Goal: Find specific page/section: Find specific page/section

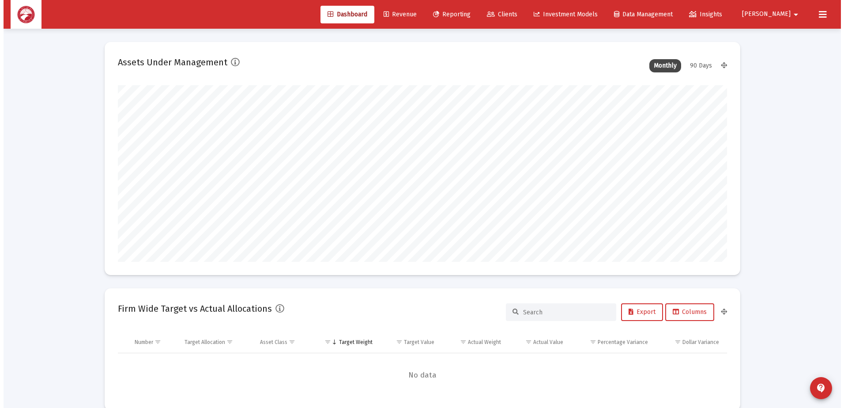
scroll to position [177, 328]
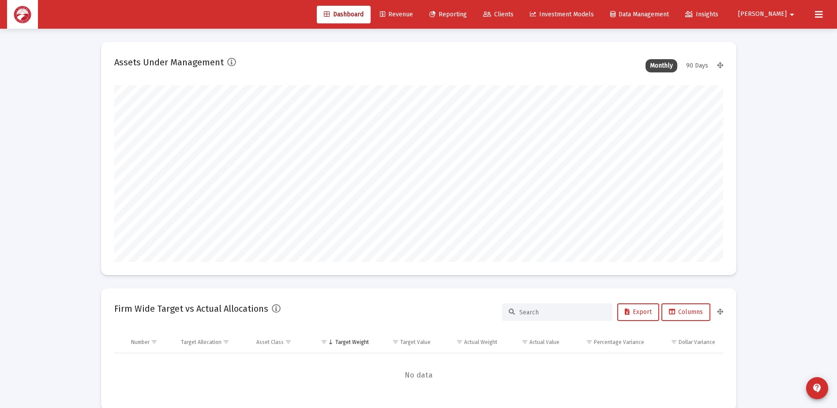
click at [514, 16] on span "Clients" at bounding box center [498, 15] width 30 height 8
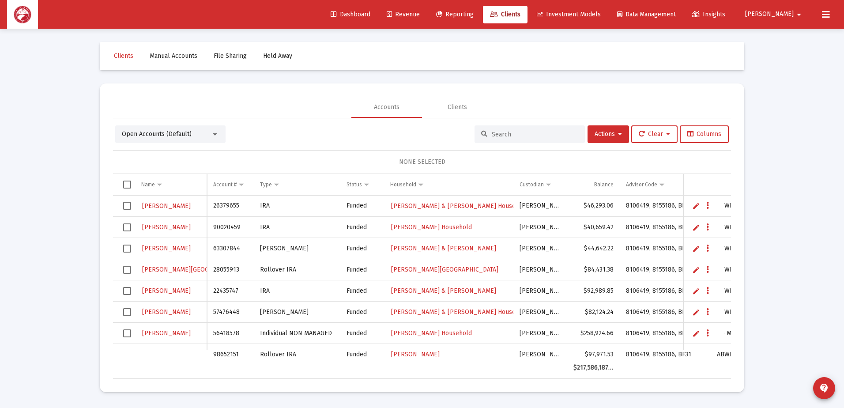
drag, startPoint x: 488, startPoint y: 133, endPoint x: 493, endPoint y: 133, distance: 5.3
click at [492, 133] on input at bounding box center [535, 135] width 86 height 8
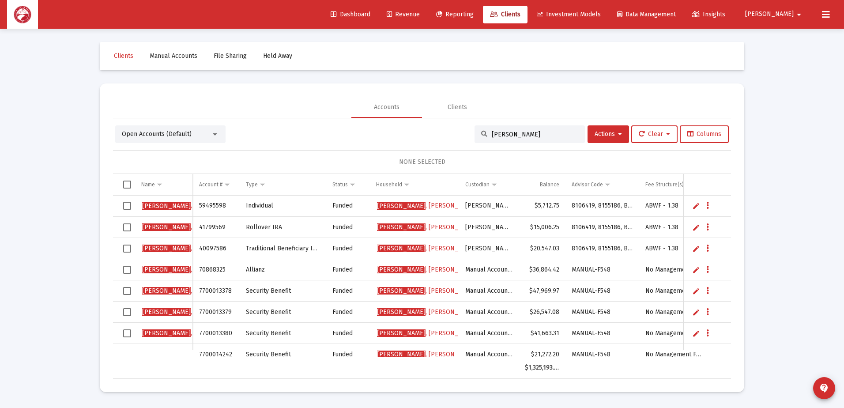
type input "[PERSON_NAME]"
click at [176, 227] on span "[PERSON_NAME]" at bounding box center [192, 227] width 100 height 8
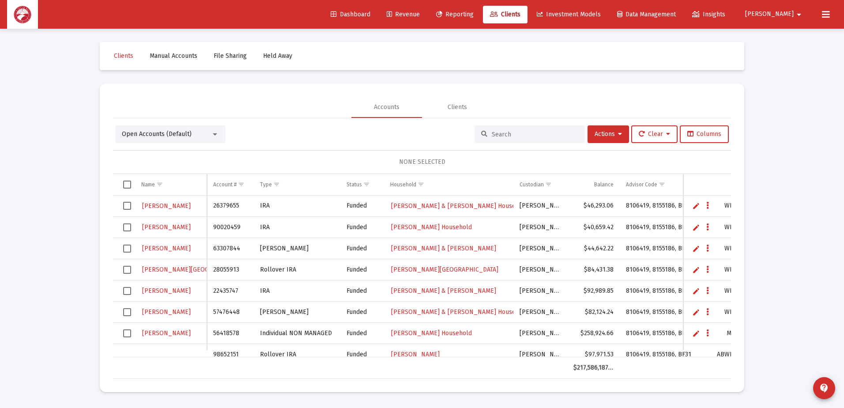
click at [501, 122] on div "Open Accounts (Default) Actions Clear Columns NONE SELECTED Name Name Account #…" at bounding box center [422, 248] width 618 height 260
click at [503, 133] on input at bounding box center [535, 135] width 86 height 8
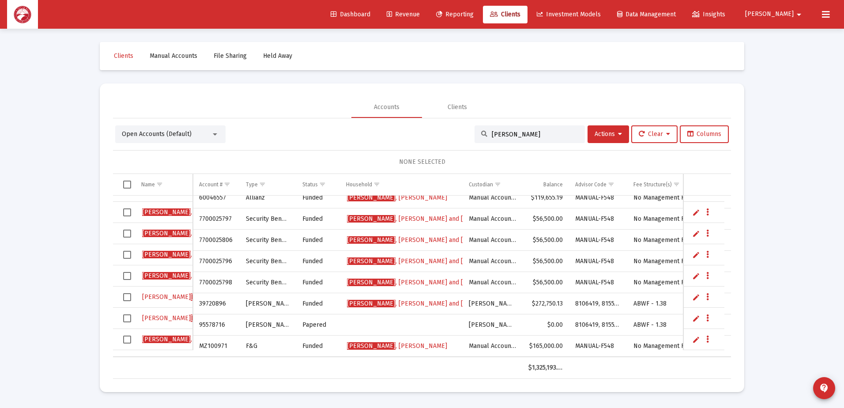
type input "[PERSON_NAME]"
